Goal: Information Seeking & Learning: Find specific fact

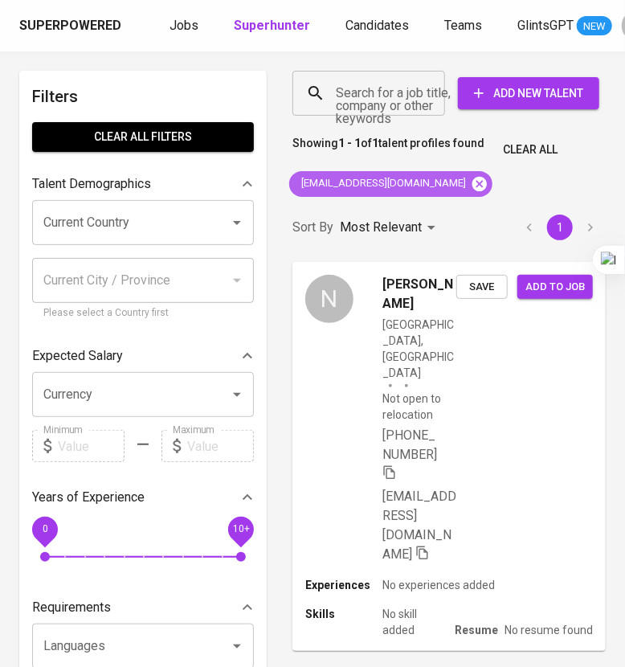
click at [472, 182] on icon at bounding box center [479, 183] width 14 height 14
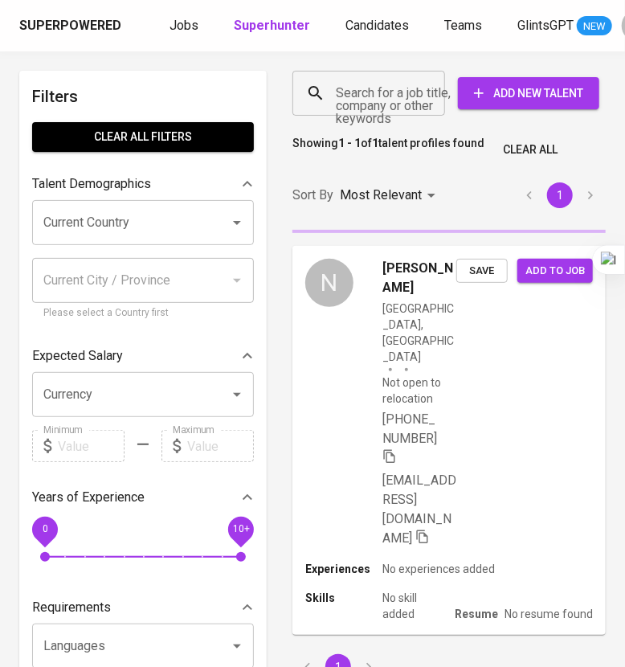
click at [359, 106] on input "Search for a job title, company or other keywords" at bounding box center [373, 93] width 82 height 31
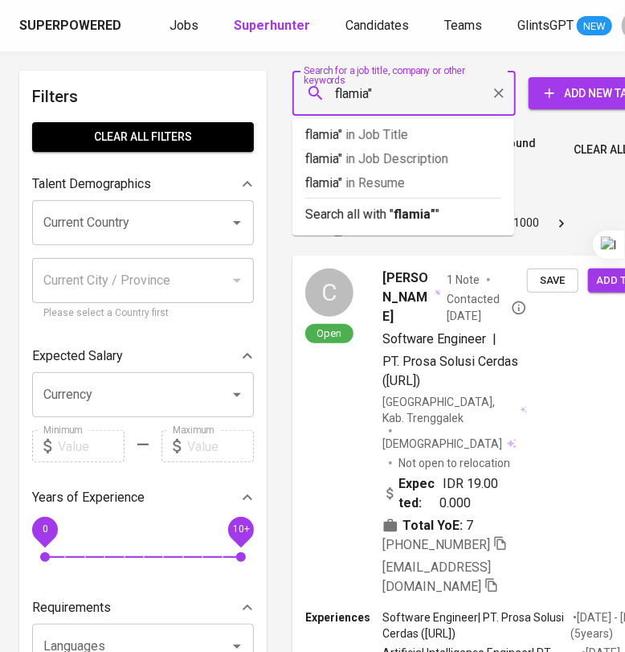
type input ""flamia""
click at [426, 221] on b ""flamia"" at bounding box center [417, 213] width 47 height 15
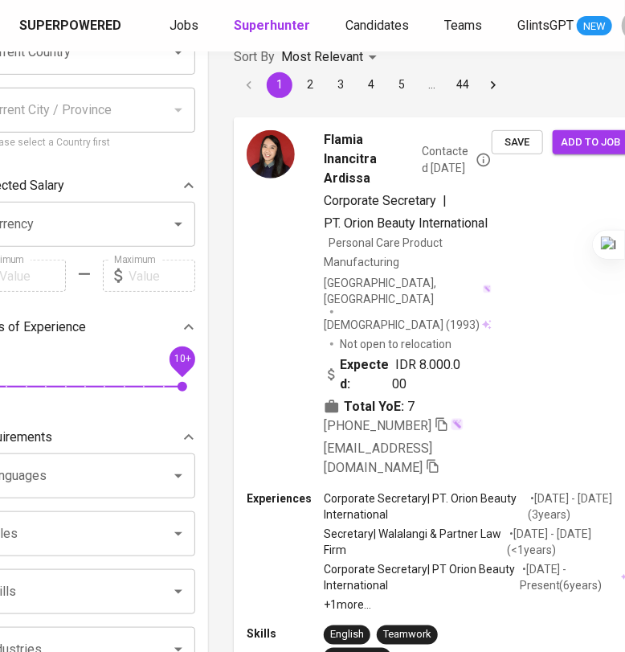
scroll to position [200, 59]
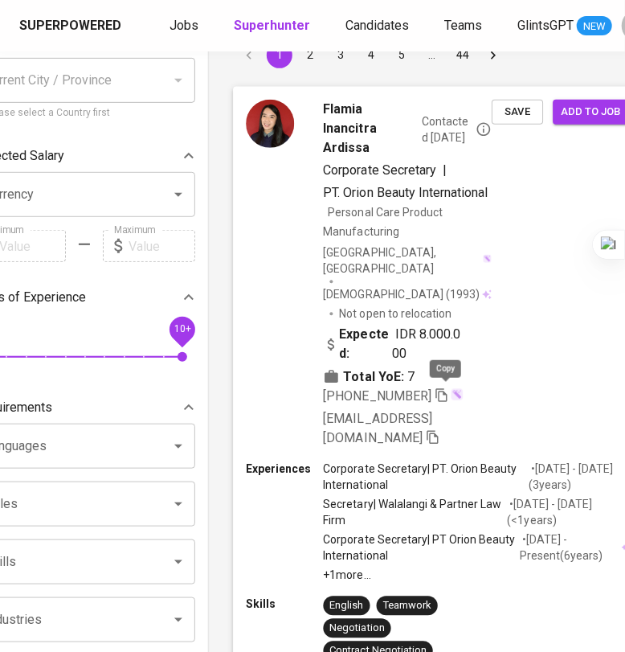
click at [446, 392] on icon "button" at bounding box center [442, 394] width 14 height 14
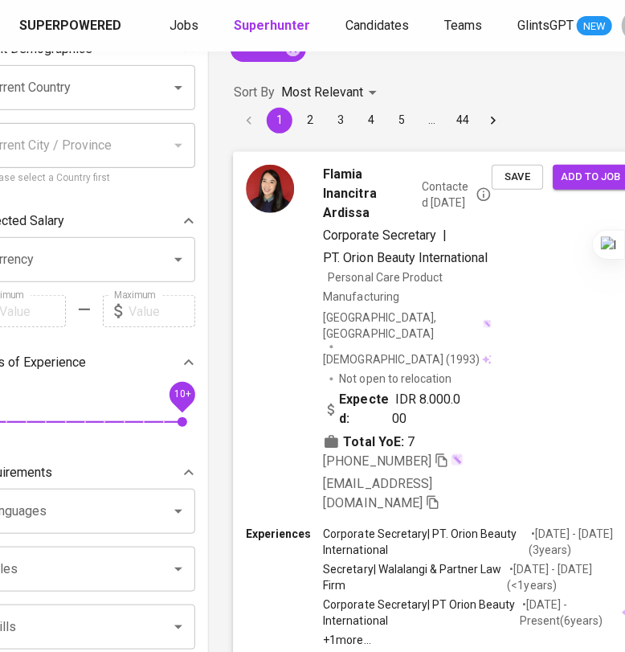
scroll to position [0, 59]
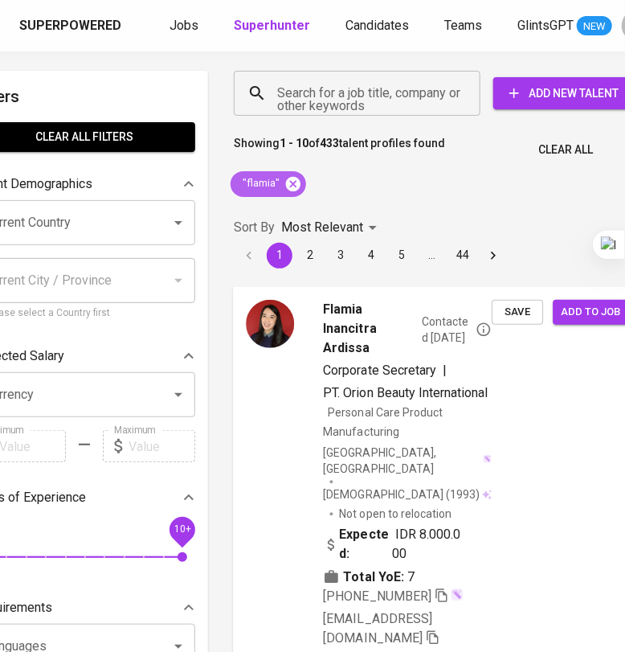
click at [297, 182] on icon at bounding box center [293, 183] width 14 height 14
click at [342, 102] on input "Search for a job title, company or other keywords" at bounding box center [361, 93] width 176 height 31
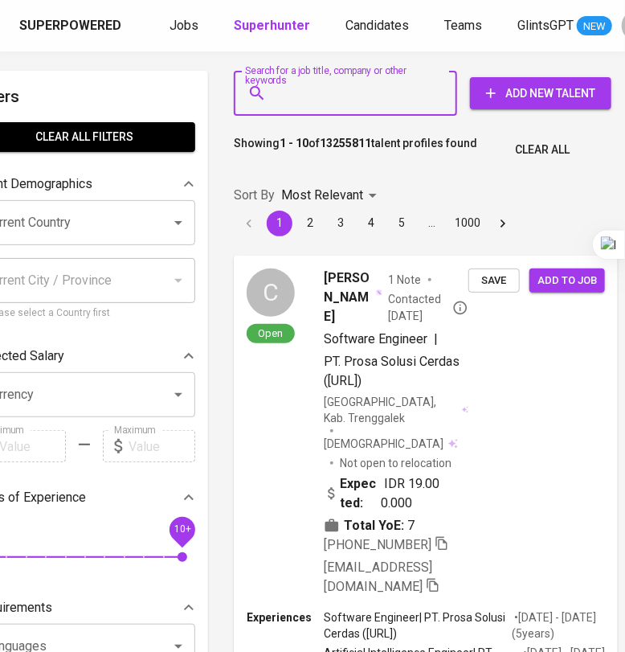
click at [347, 99] on input "Search for a job title, company or other keywords" at bounding box center [349, 93] width 153 height 31
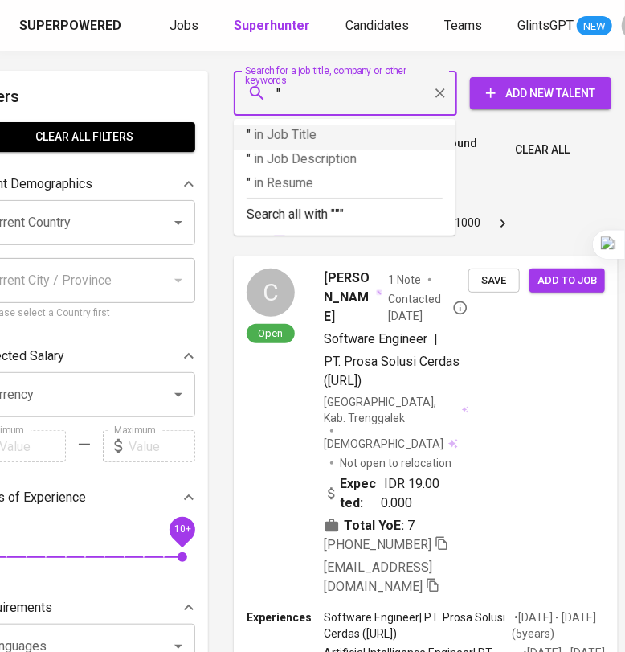
paste input "[PERSON_NAME]"
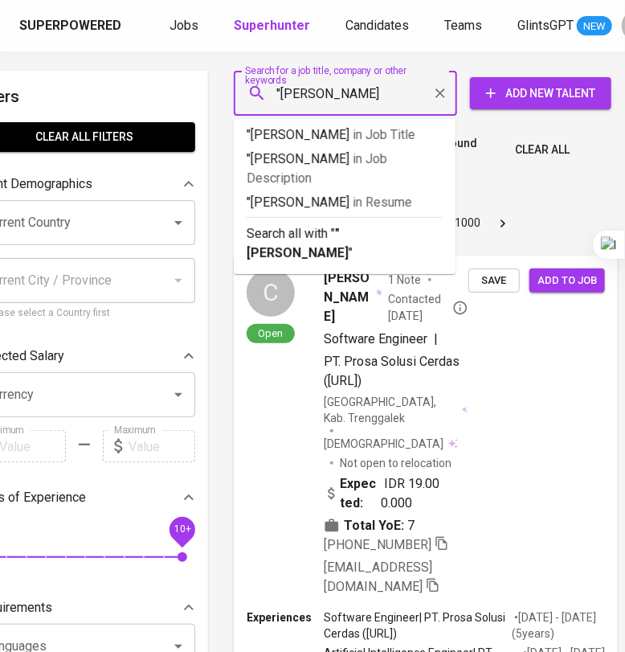
type input ""[PERSON_NAME]""
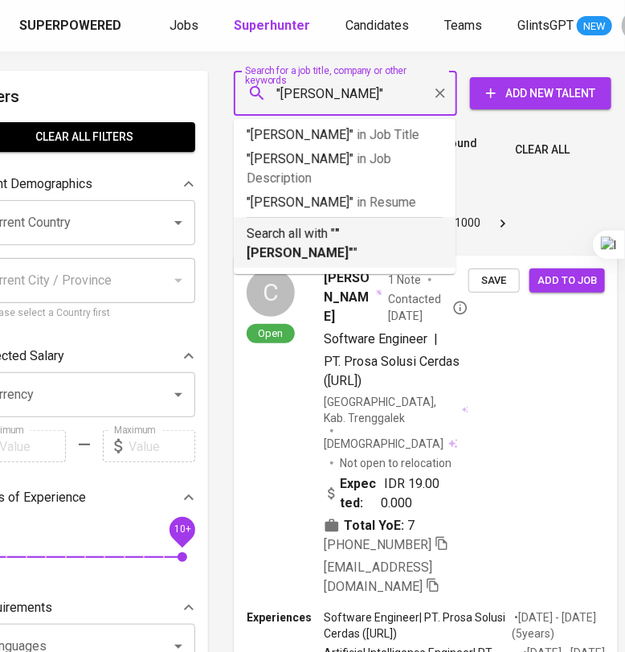
click at [361, 243] on p "Search all with " "[PERSON_NAME]" "" at bounding box center [345, 243] width 196 height 39
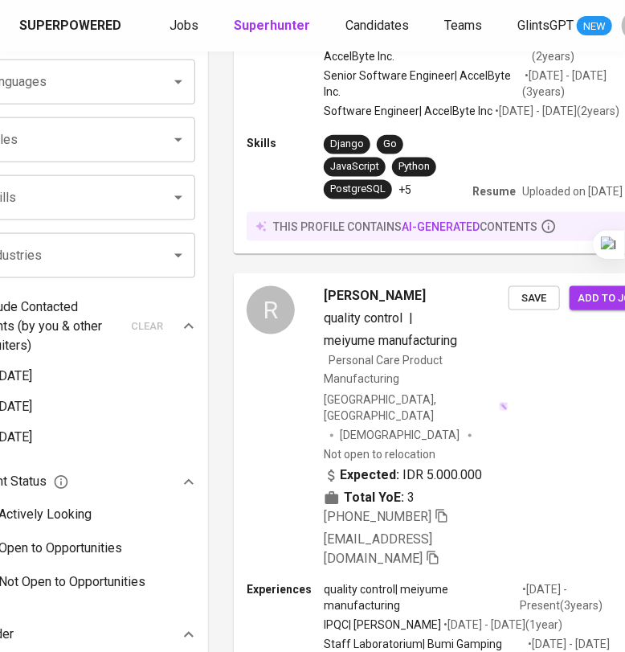
scroll to position [702, 59]
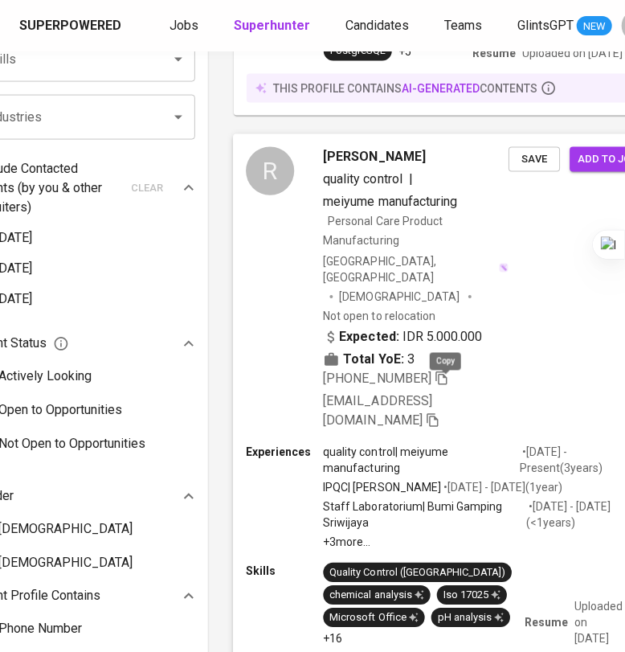
click at [449, 383] on icon "button" at bounding box center [442, 377] width 14 height 14
